Goal: Find specific page/section: Find specific page/section

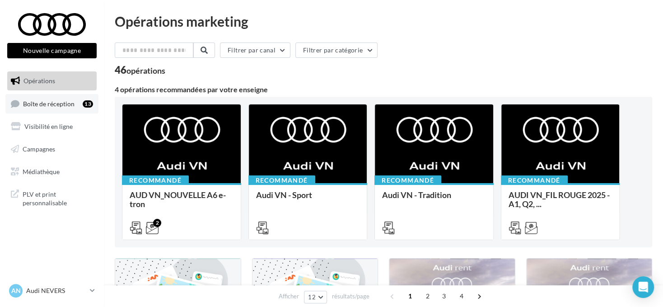
click at [83, 104] on div "13" at bounding box center [88, 103] width 10 height 7
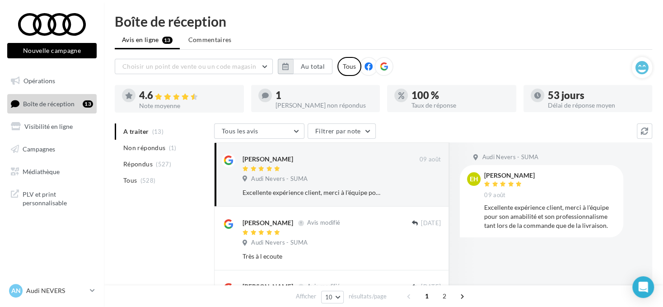
drag, startPoint x: 290, startPoint y: 61, endPoint x: 287, endPoint y: 72, distance: 11.0
click at [289, 61] on button "button" at bounding box center [285, 66] width 15 height 15
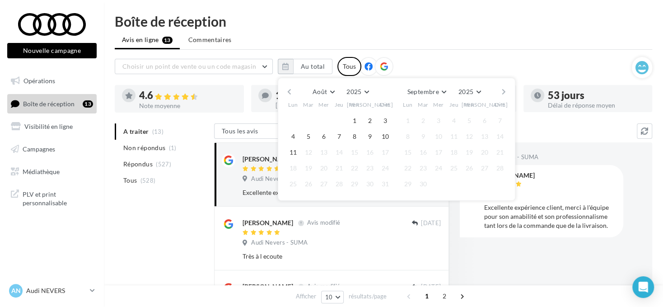
drag, startPoint x: 287, startPoint y: 93, endPoint x: 287, endPoint y: 102, distance: 8.6
click at [287, 94] on button "button" at bounding box center [290, 91] width 8 height 13
click at [309, 117] on button "1" at bounding box center [309, 121] width 14 height 14
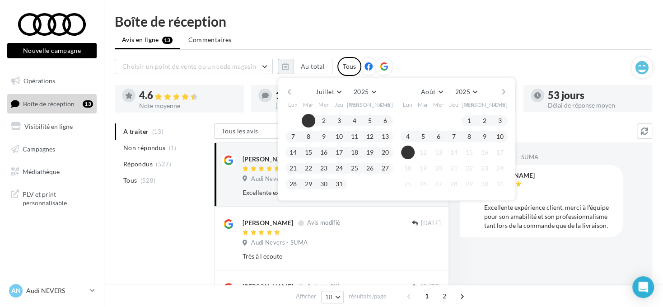
click at [409, 152] on button "11" at bounding box center [408, 153] width 14 height 14
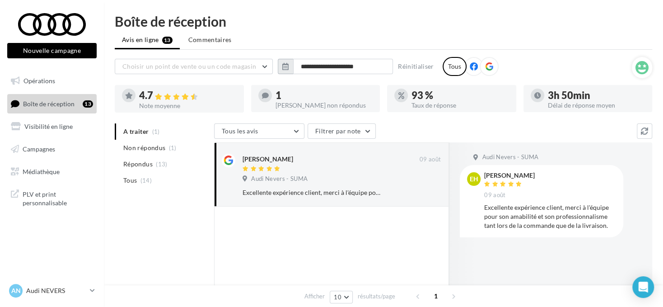
click at [280, 66] on button "button" at bounding box center [285, 66] width 15 height 15
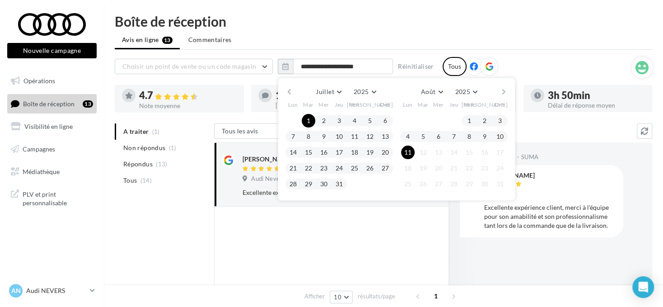
click at [292, 89] on button "button" at bounding box center [290, 91] width 8 height 13
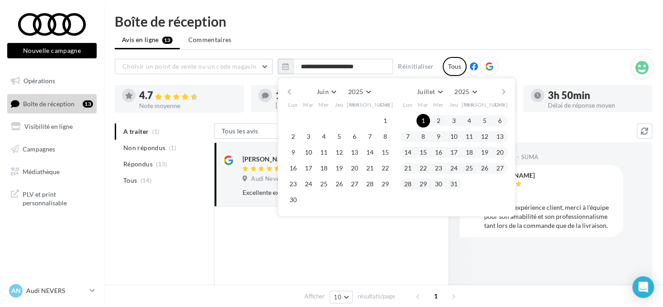
click at [292, 89] on button "button" at bounding box center [290, 91] width 8 height 13
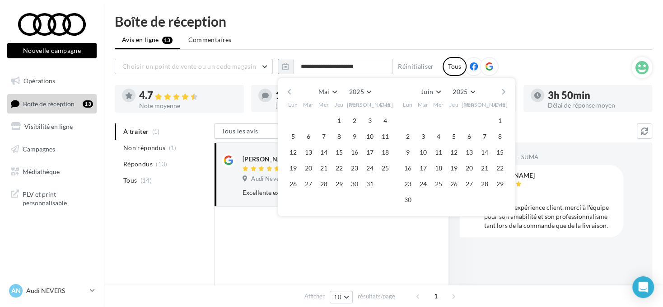
click at [292, 89] on button "button" at bounding box center [290, 91] width 8 height 13
click at [309, 117] on button "1" at bounding box center [309, 121] width 14 height 14
click at [502, 91] on button "button" at bounding box center [504, 91] width 8 height 13
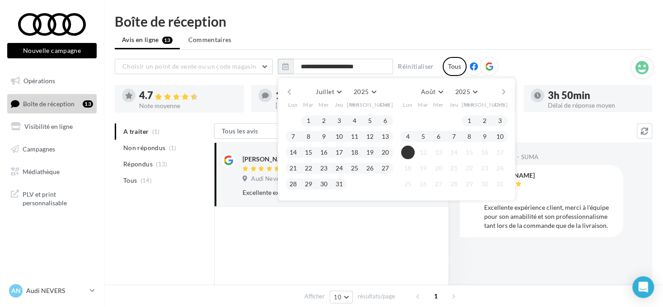
click at [408, 155] on button "11" at bounding box center [408, 153] width 14 height 14
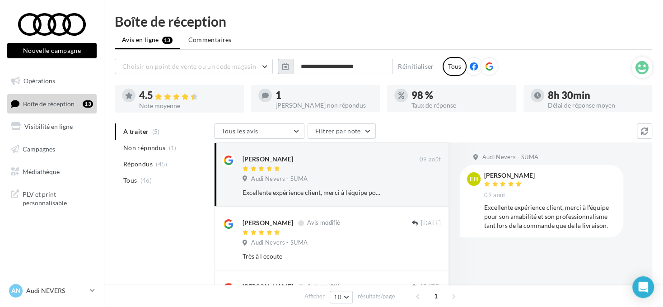
click at [282, 63] on icon "button" at bounding box center [285, 66] width 6 height 7
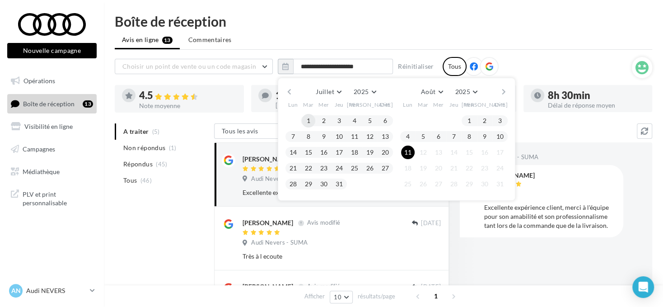
click at [309, 115] on button "1" at bounding box center [309, 121] width 14 height 14
click at [410, 150] on button "11" at bounding box center [408, 153] width 14 height 14
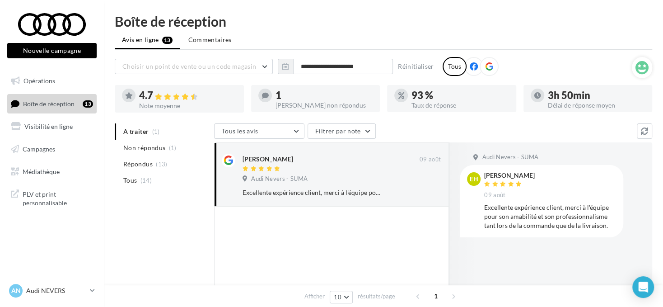
click at [490, 66] on icon at bounding box center [489, 66] width 8 height 8
drag, startPoint x: 57, startPoint y: 291, endPoint x: 58, endPoint y: 281, distance: 10.0
click at [57, 291] on p "Audi NEVERS" at bounding box center [56, 290] width 60 height 9
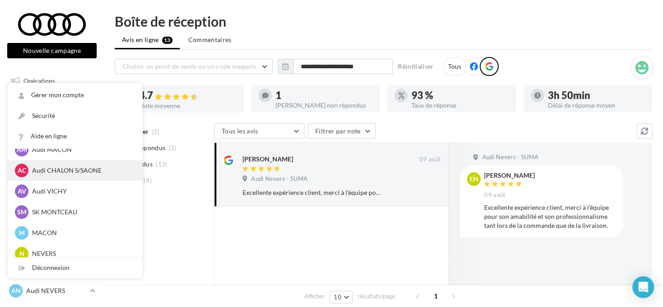
scroll to position [452, 0]
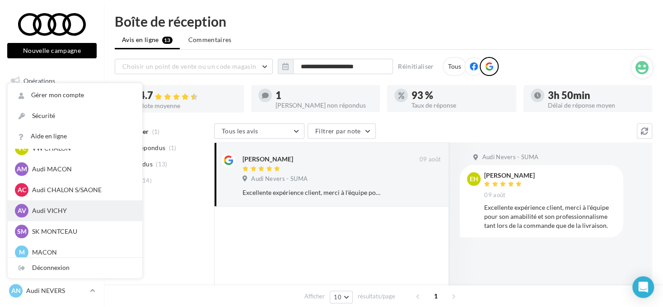
click at [76, 214] on p "Audi VICHY" at bounding box center [81, 210] width 99 height 9
